Goal: Find specific page/section: Find specific page/section

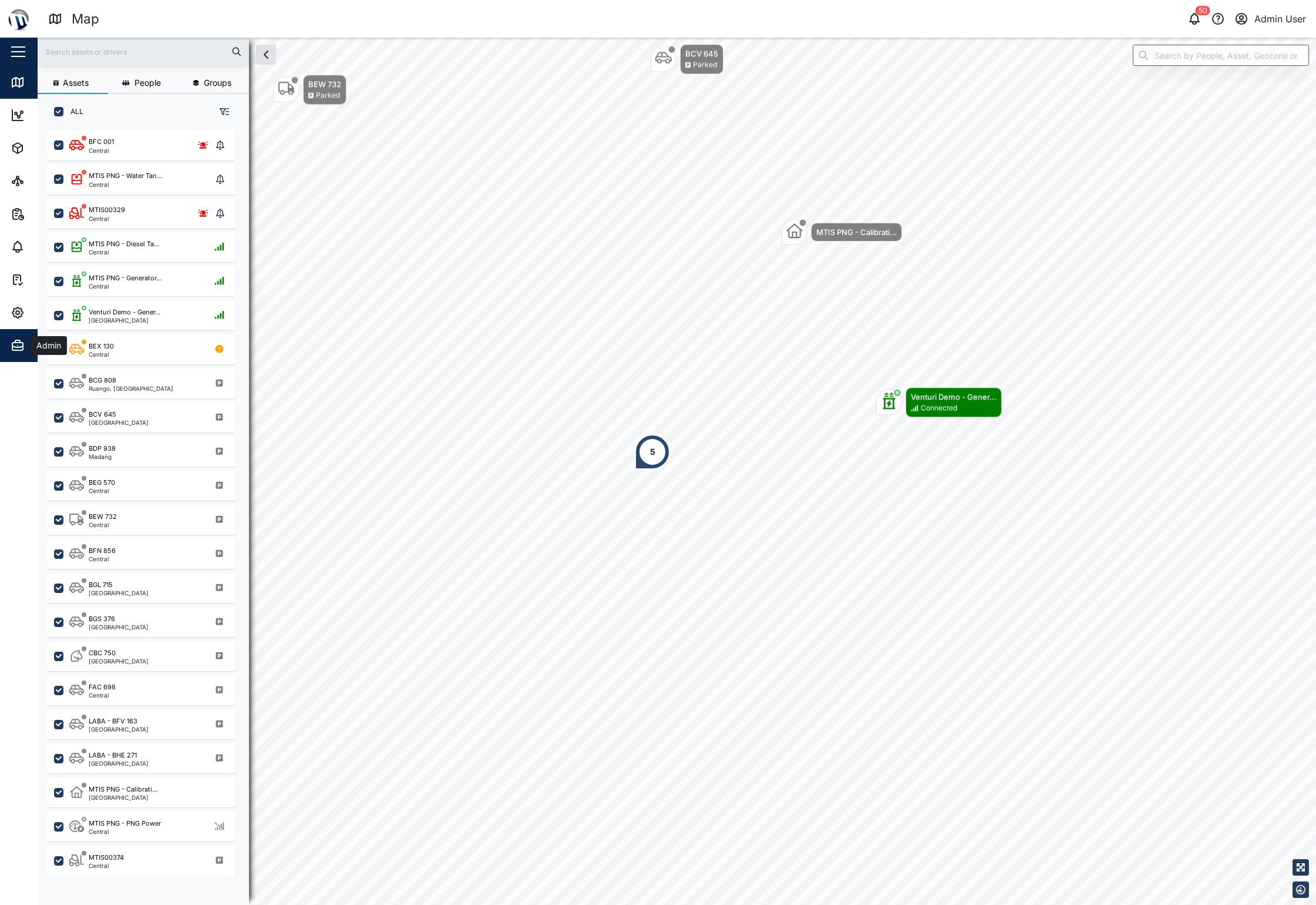
click at [22, 353] on span "Admin" at bounding box center [64, 345] width 107 height 33
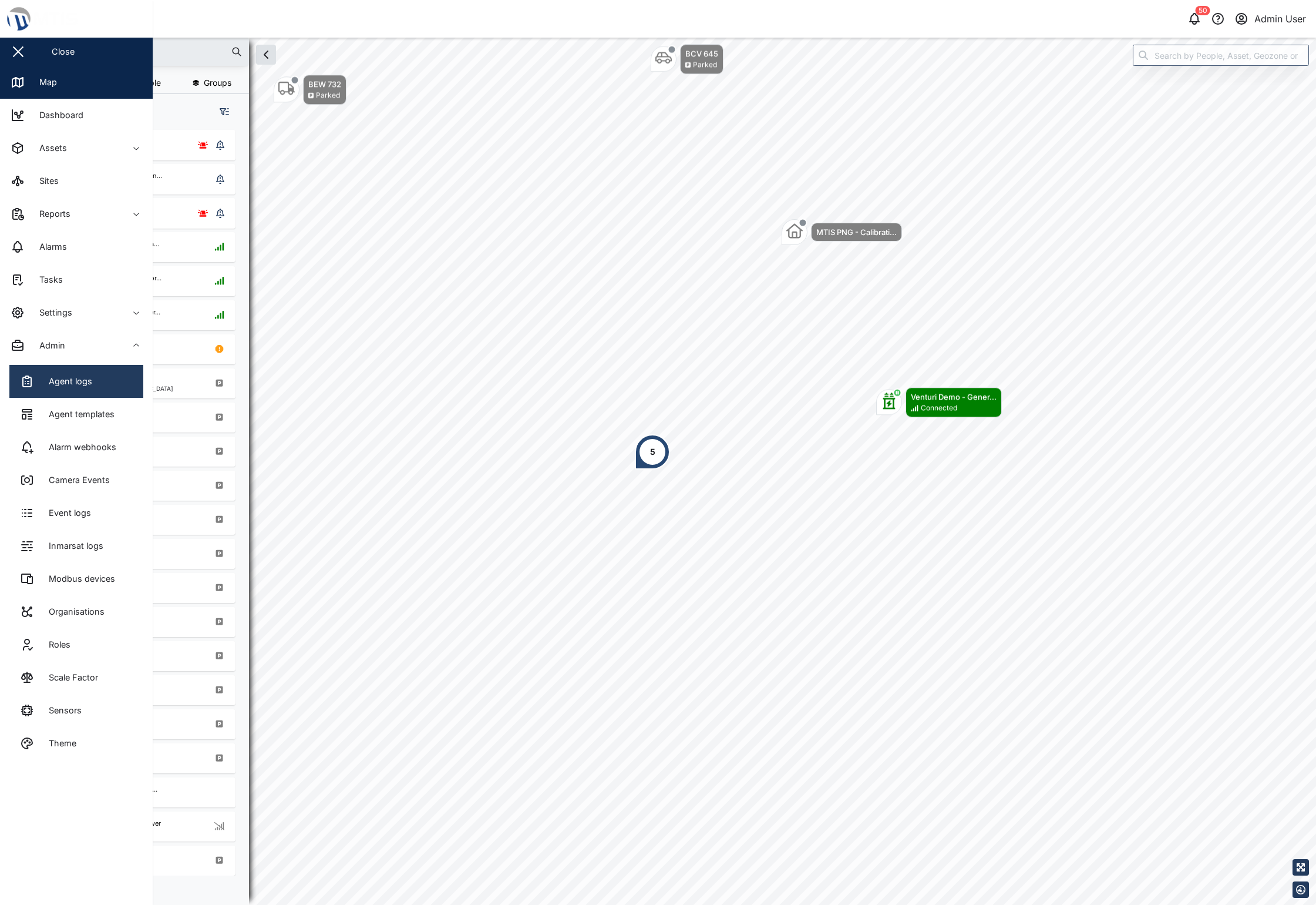
click at [34, 390] on link "Agent logs" at bounding box center [76, 381] width 134 height 33
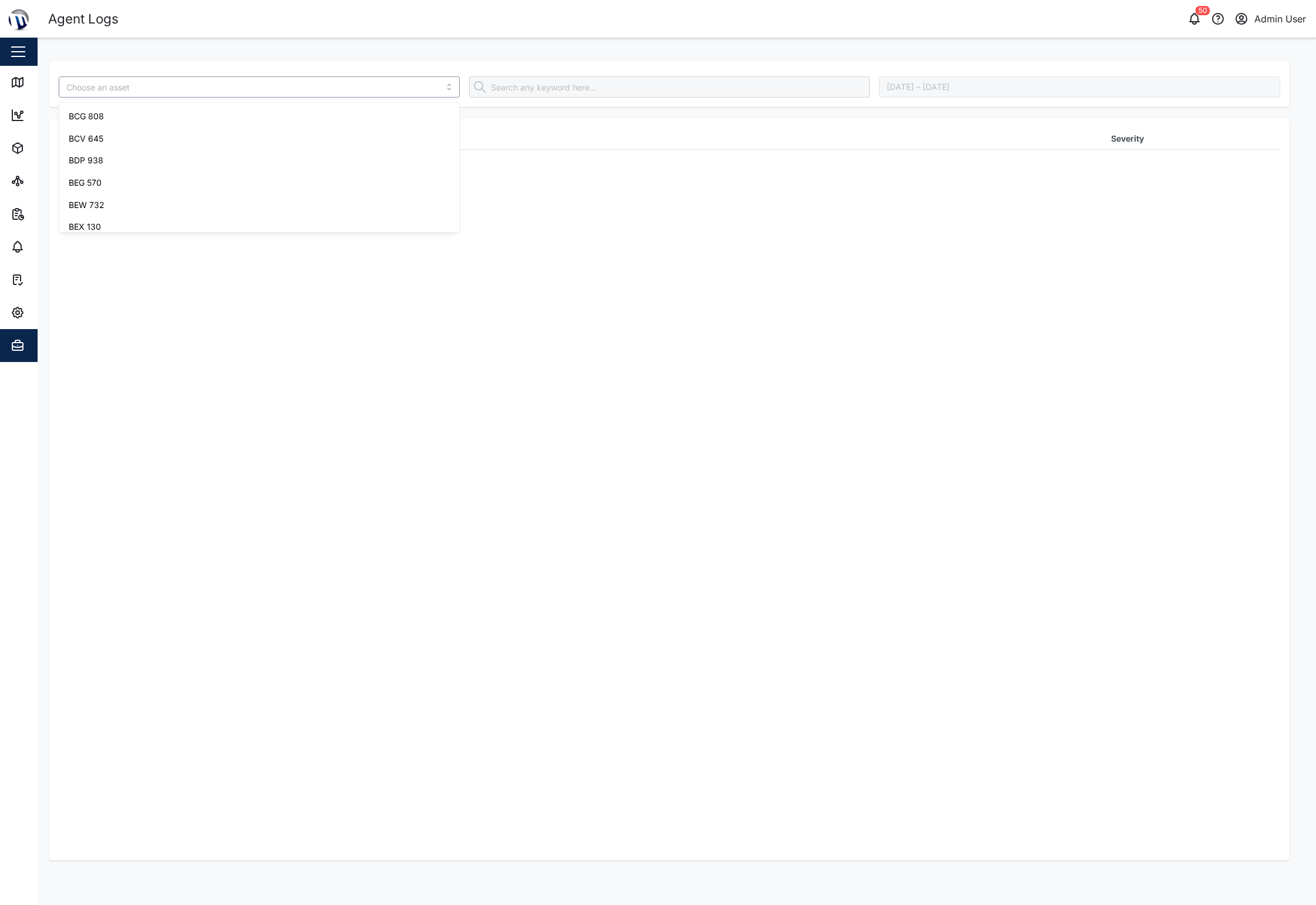
click at [127, 85] on input "search" at bounding box center [259, 86] width 401 height 21
type input "MTIS PNG - Generator CAT"
click at [128, 108] on div "MTIS PNG - Generator CAT August 12, 2025 – August 19, 2025 Timestamp Log Severi…" at bounding box center [669, 461] width 1240 height 823
click at [319, 215] on div "No data available" at bounding box center [669, 489] width 1221 height 741
drag, startPoint x: 606, startPoint y: 229, endPoint x: 627, endPoint y: 222, distance: 22.1
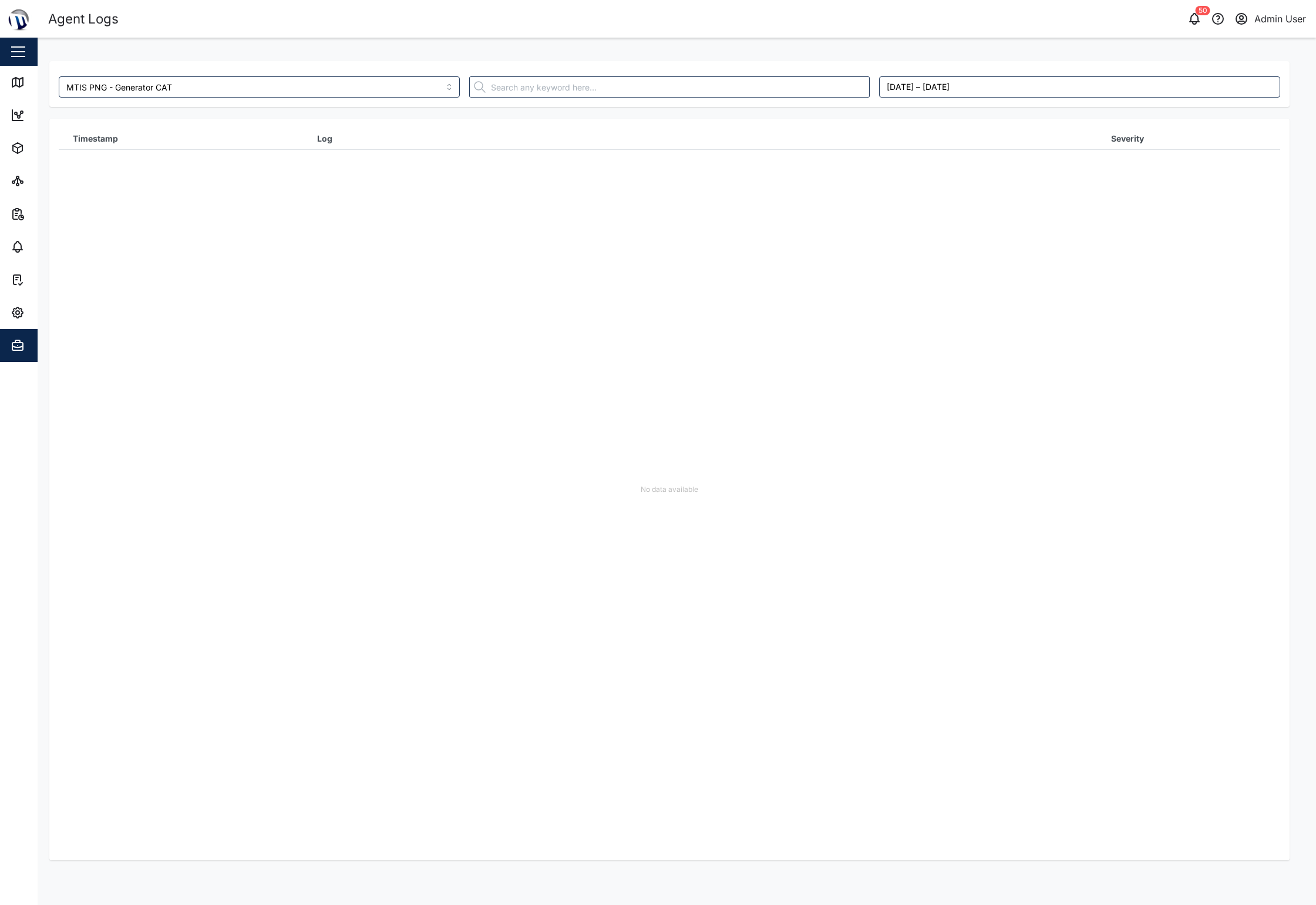
click at [606, 229] on div "No data available" at bounding box center [669, 489] width 1221 height 741
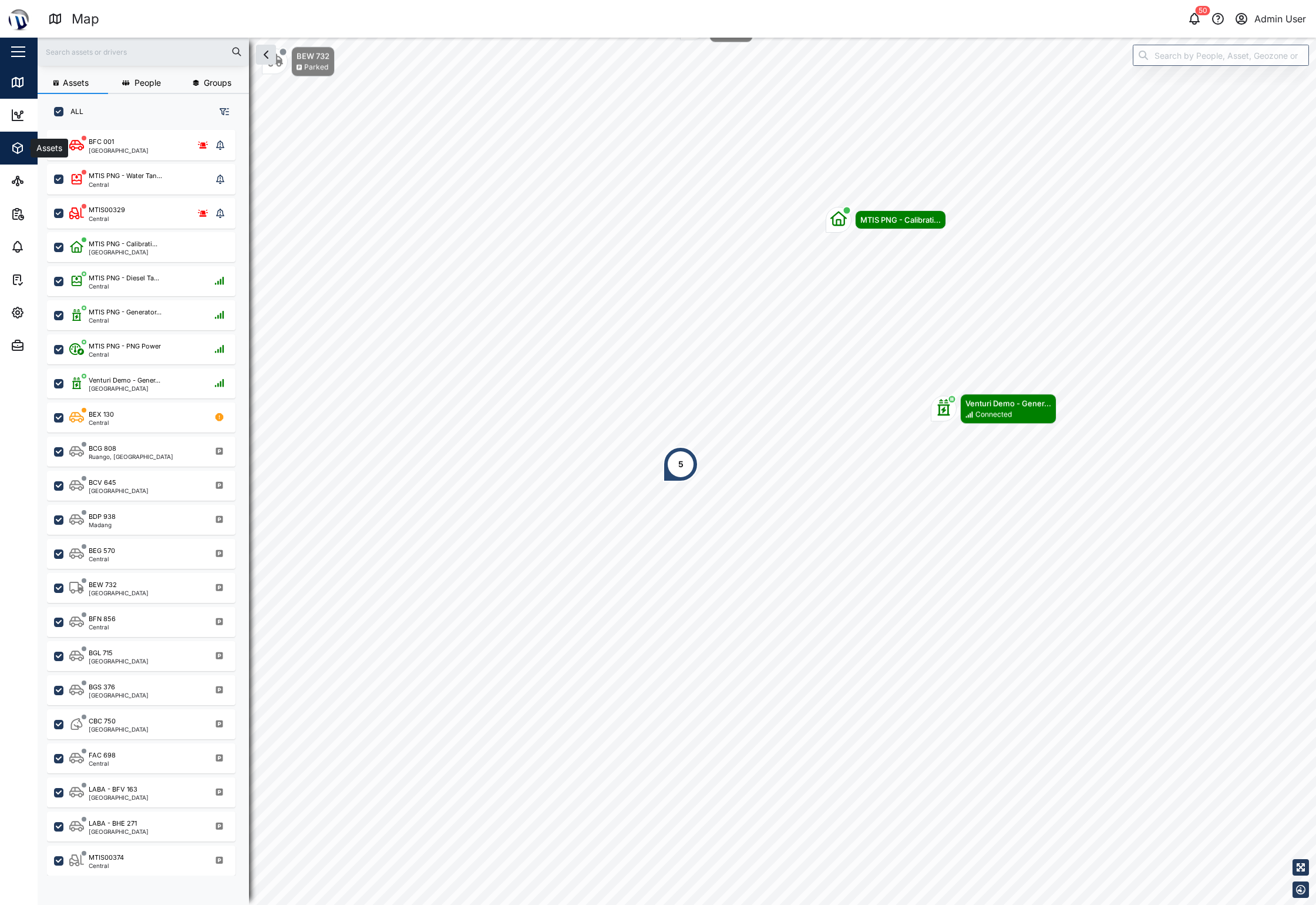
drag, startPoint x: 0, startPoint y: 0, endPoint x: 22, endPoint y: 142, distance: 143.7
click at [22, 142] on icon "button" at bounding box center [17, 147] width 14 height 14
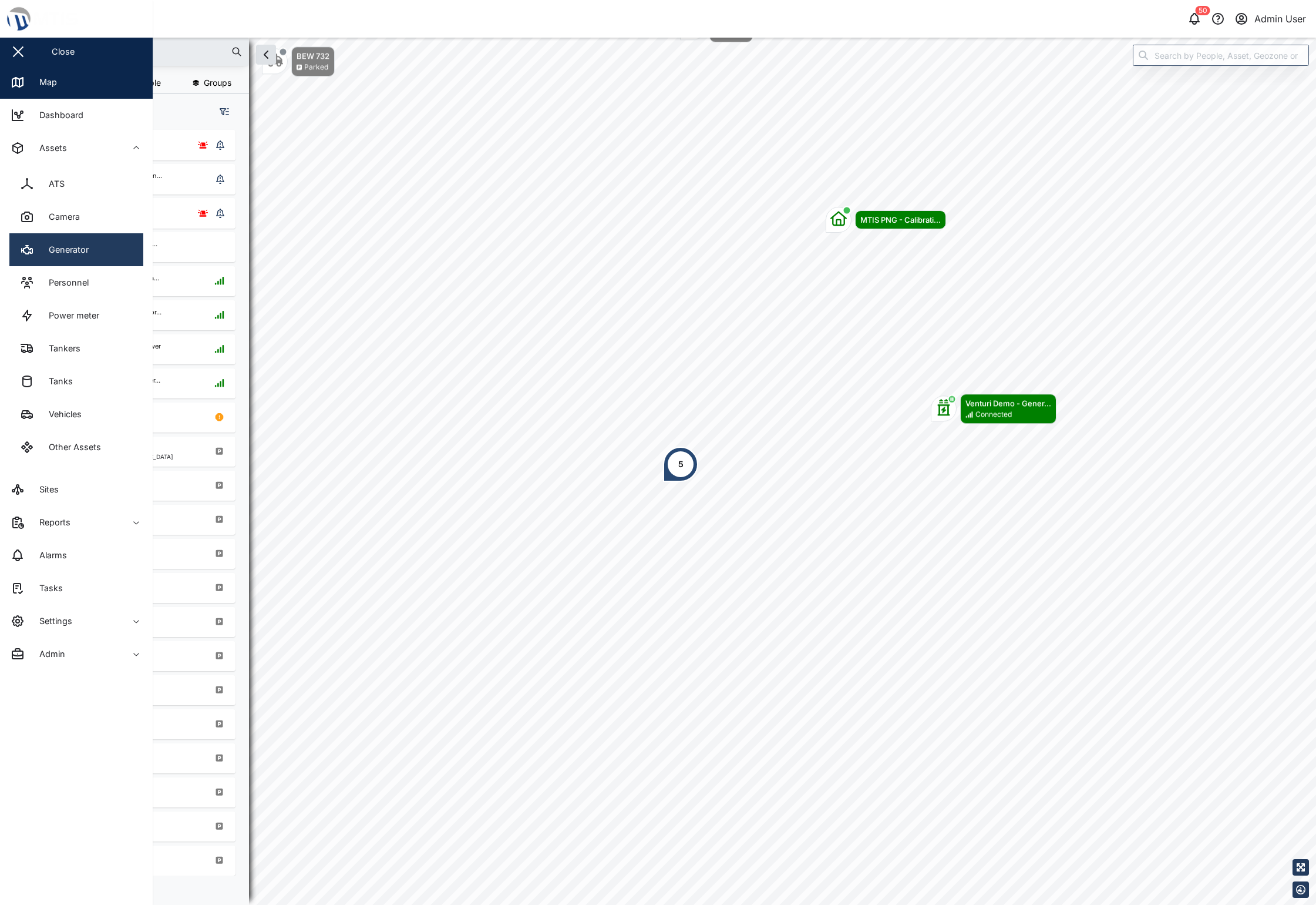
click at [71, 245] on div "Generator" at bounding box center [63, 250] width 49 height 13
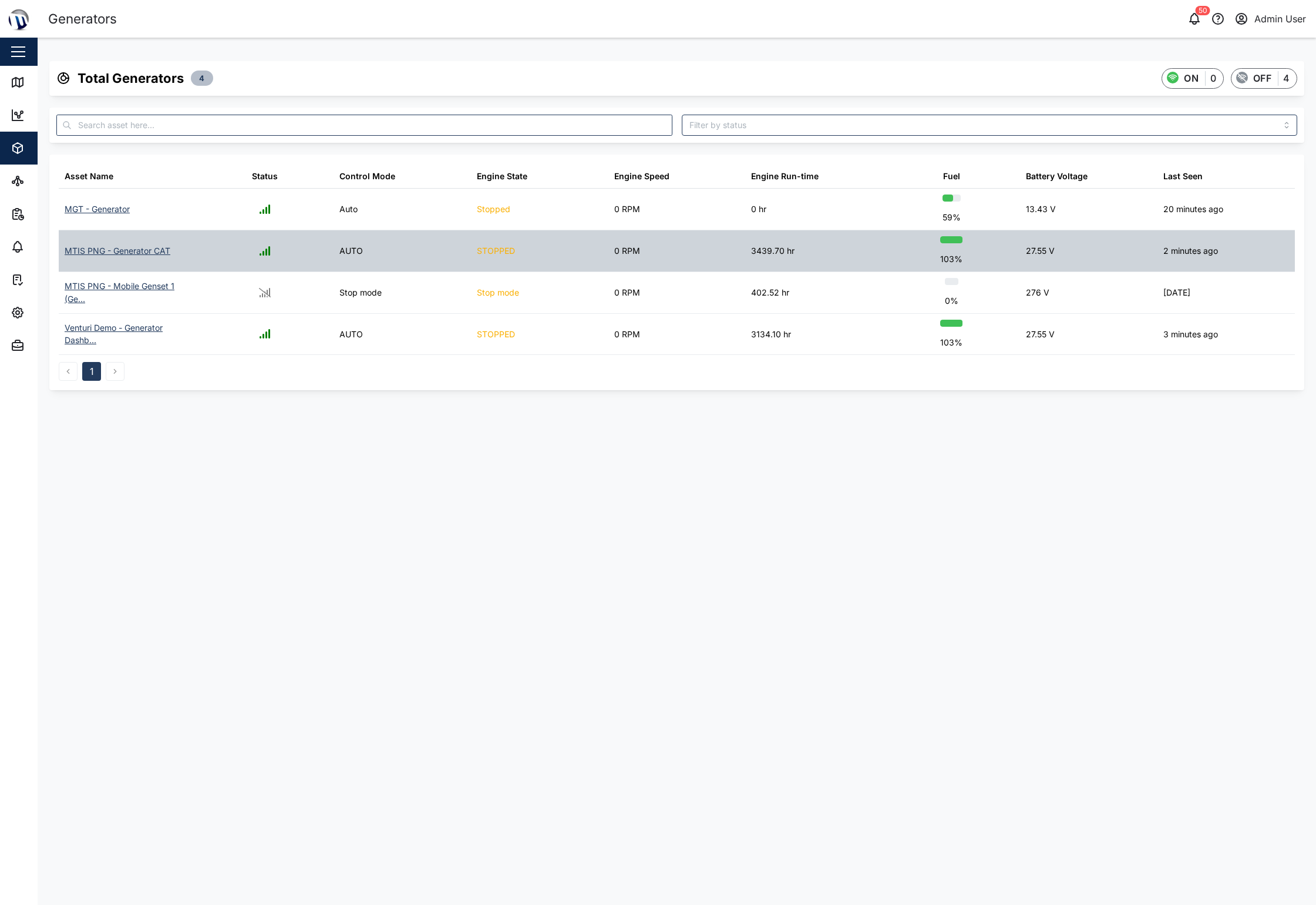
click at [102, 246] on div "MTIS PNG - Generator CAT" at bounding box center [117, 251] width 106 height 13
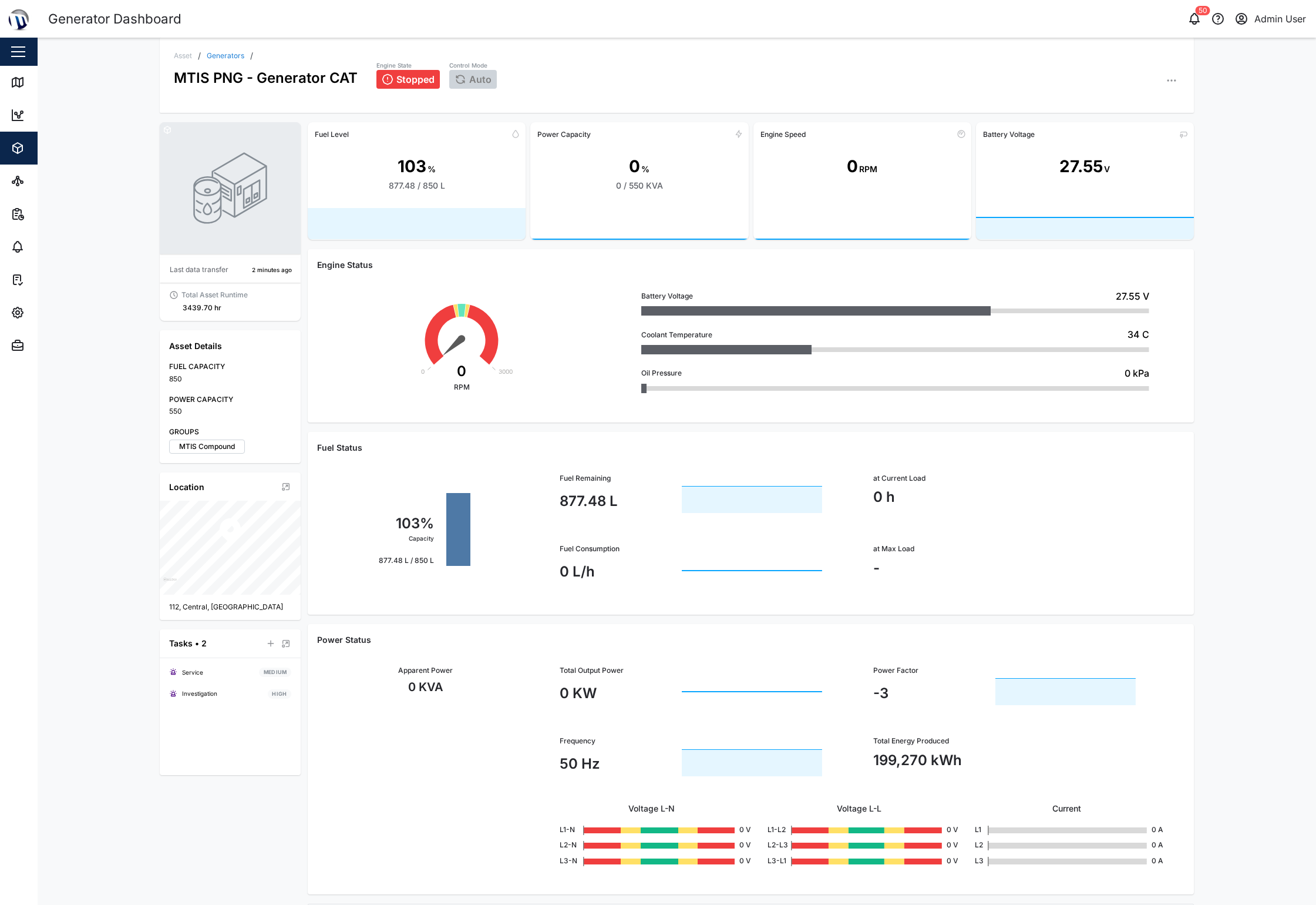
click at [625, 51] on div "Asset / Generators / MTIS PNG - Generator CAT Engine State Stopped Control Mode…" at bounding box center [677, 75] width 1034 height 75
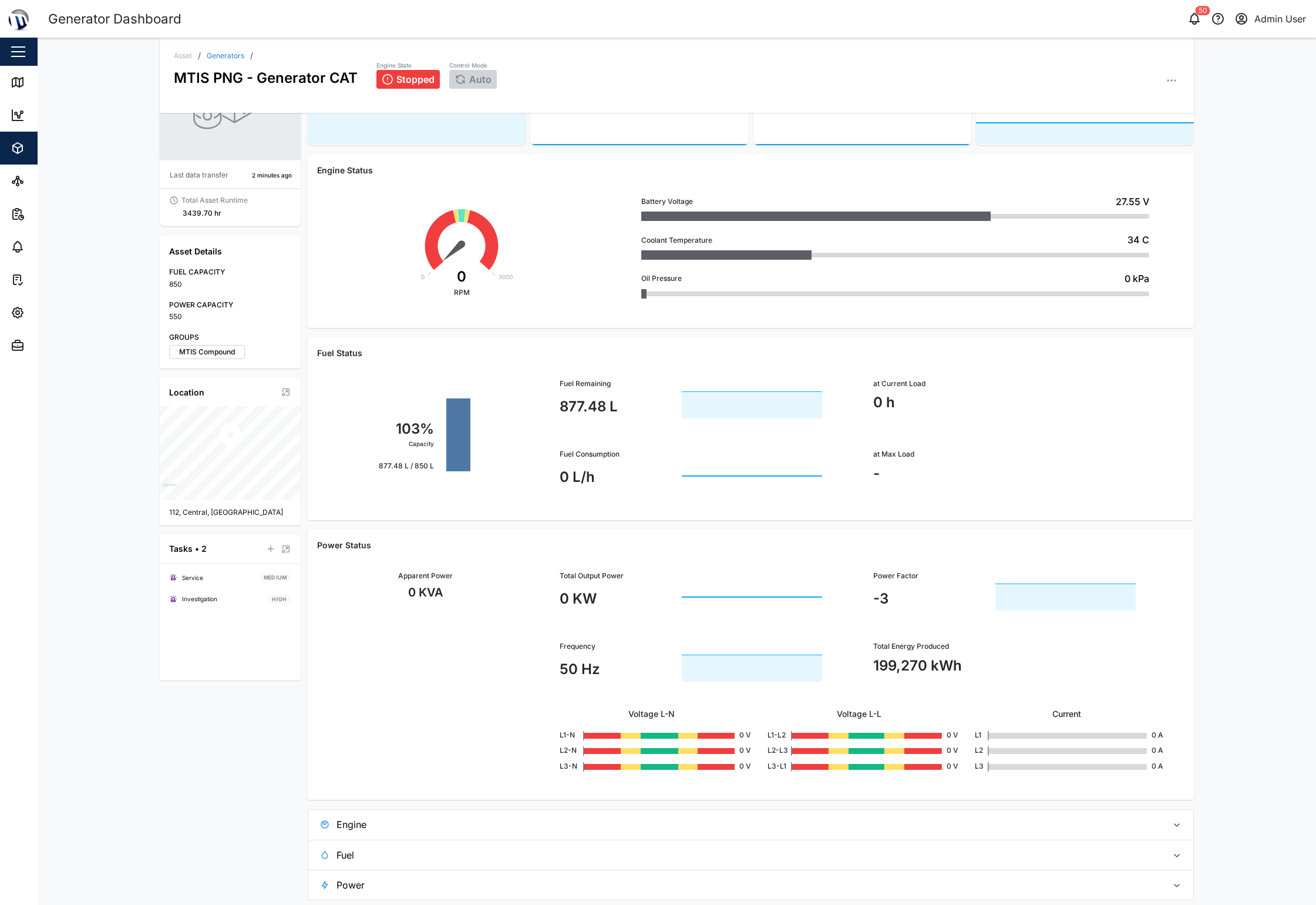
scroll to position [99, 0]
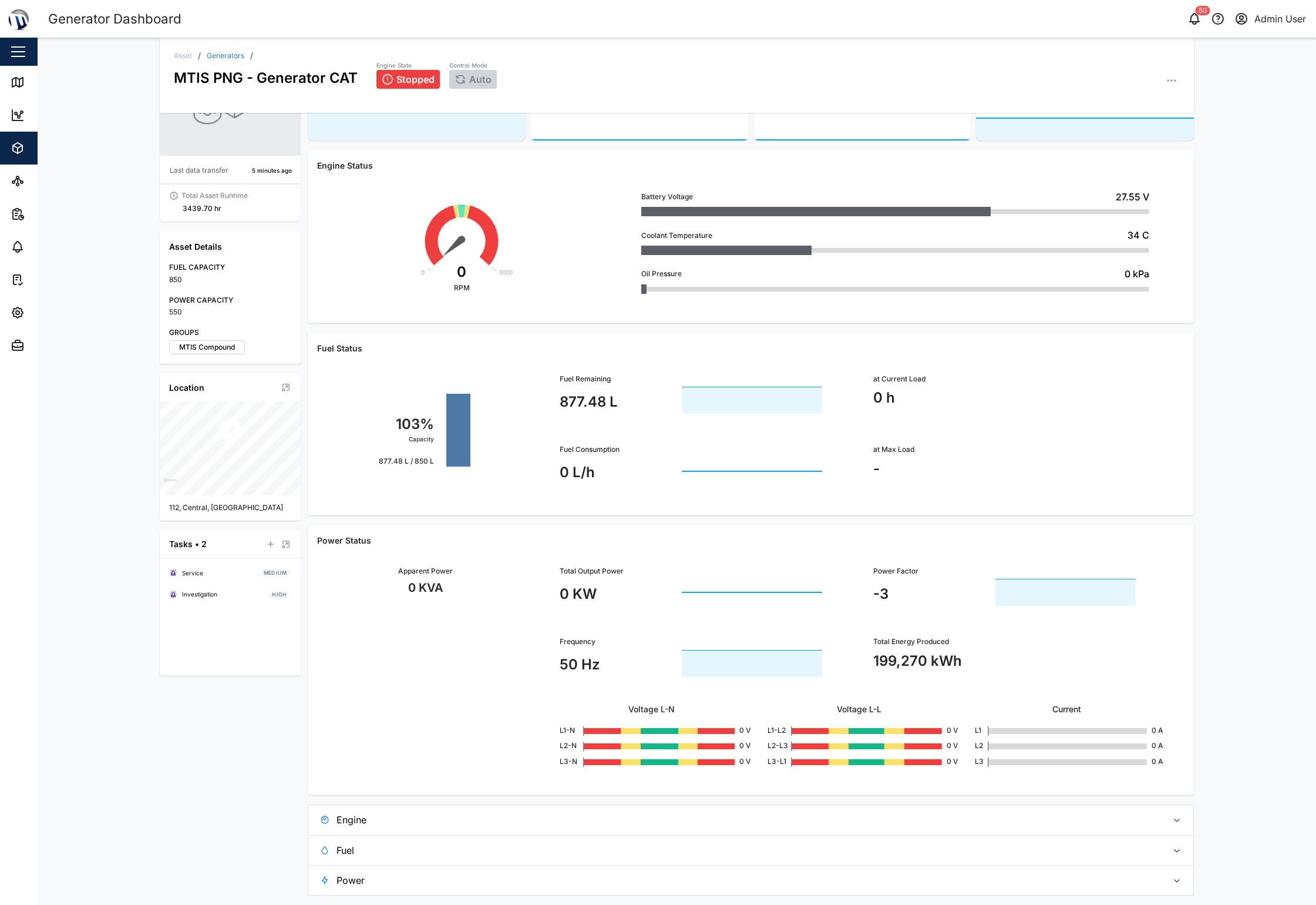
drag, startPoint x: 83, startPoint y: 764, endPoint x: 62, endPoint y: 775, distance: 23.7
click at [83, 764] on div "Asset / Generators / MTIS PNG - Generator CAT Engine State Stopped Control Mode…" at bounding box center [677, 471] width 1278 height 867
